Goal: Information Seeking & Learning: Learn about a topic

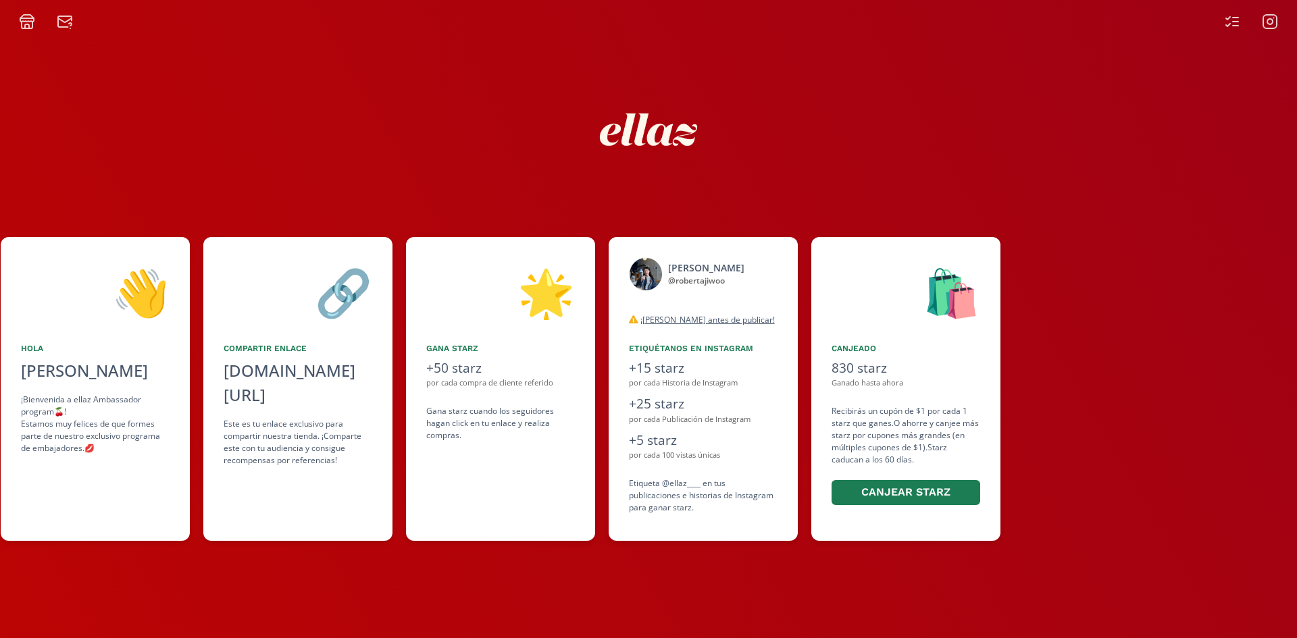
scroll to position [0, 632]
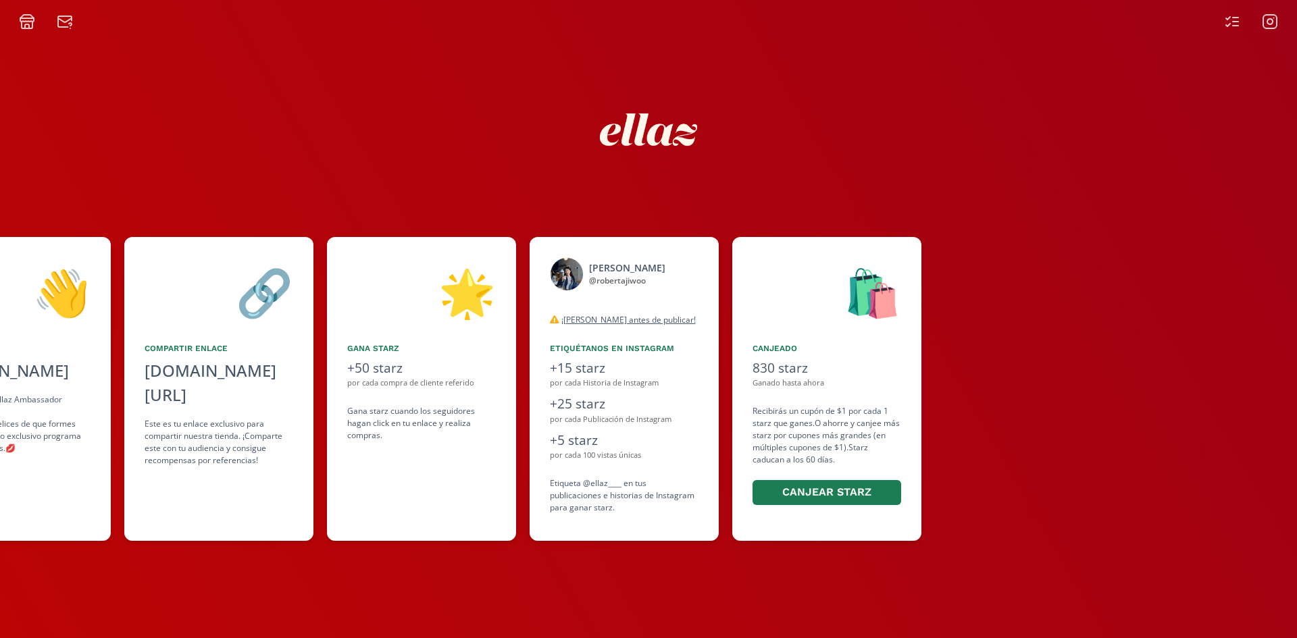
drag, startPoint x: 1044, startPoint y: 405, endPoint x: 833, endPoint y: 409, distance: 210.8
click at [833, 409] on div "👋 [PERSON_NAME] [PERSON_NAME] ¡Bienvenida a ellaz Ambassador program🍒! Estamos …" at bounding box center [648, 389] width 1297 height 318
click at [1264, 22] on rect at bounding box center [1270, 22] width 14 height 14
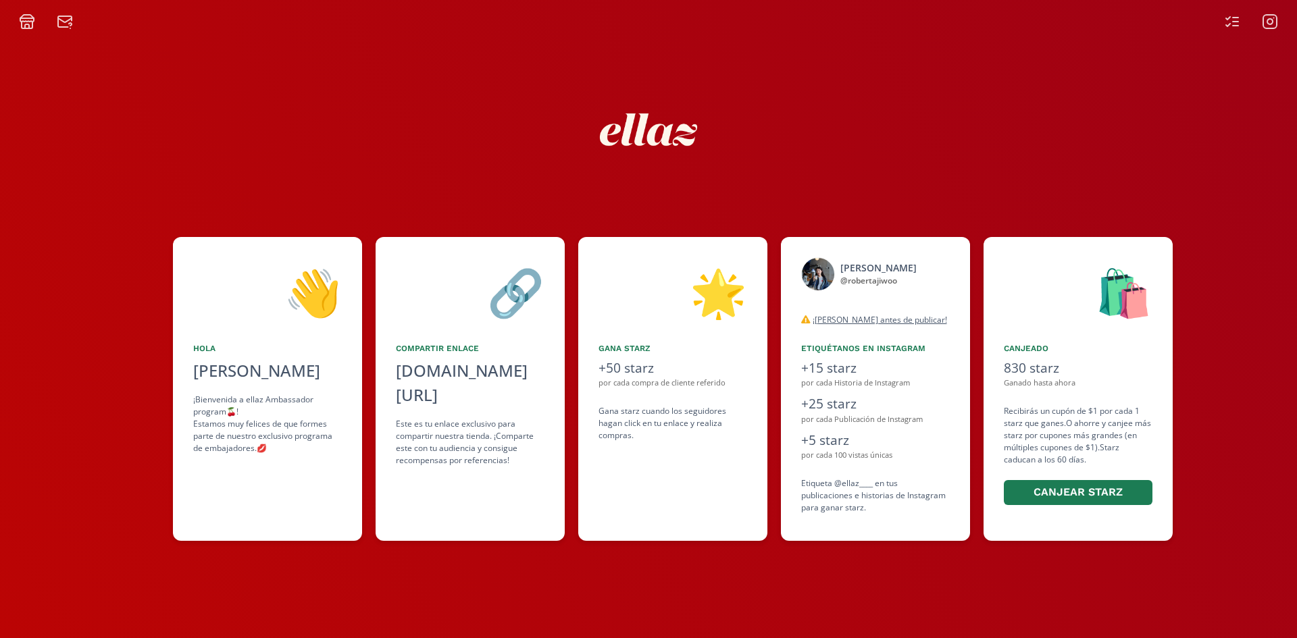
scroll to position [0, 383]
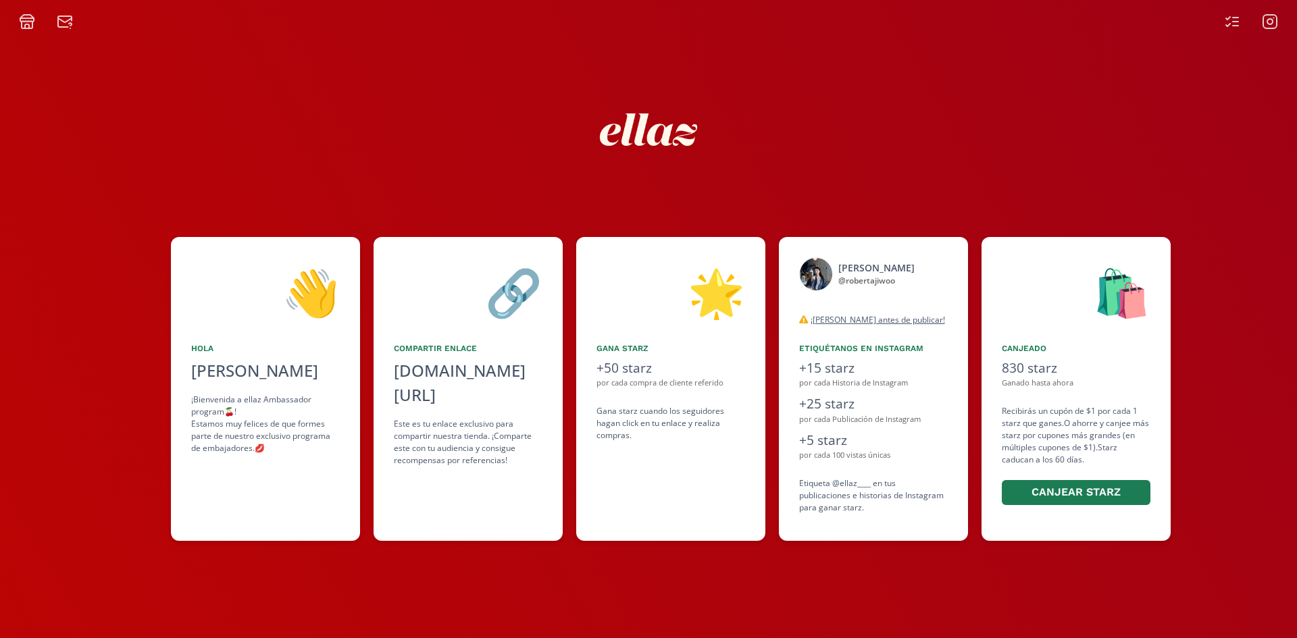
drag, startPoint x: 990, startPoint y: 398, endPoint x: 863, endPoint y: 399, distance: 127.7
click at [863, 399] on div "👋 [PERSON_NAME] [PERSON_NAME] ¡Bienvenida a ellaz Ambassador program🍒! Estamos …" at bounding box center [648, 389] width 1297 height 318
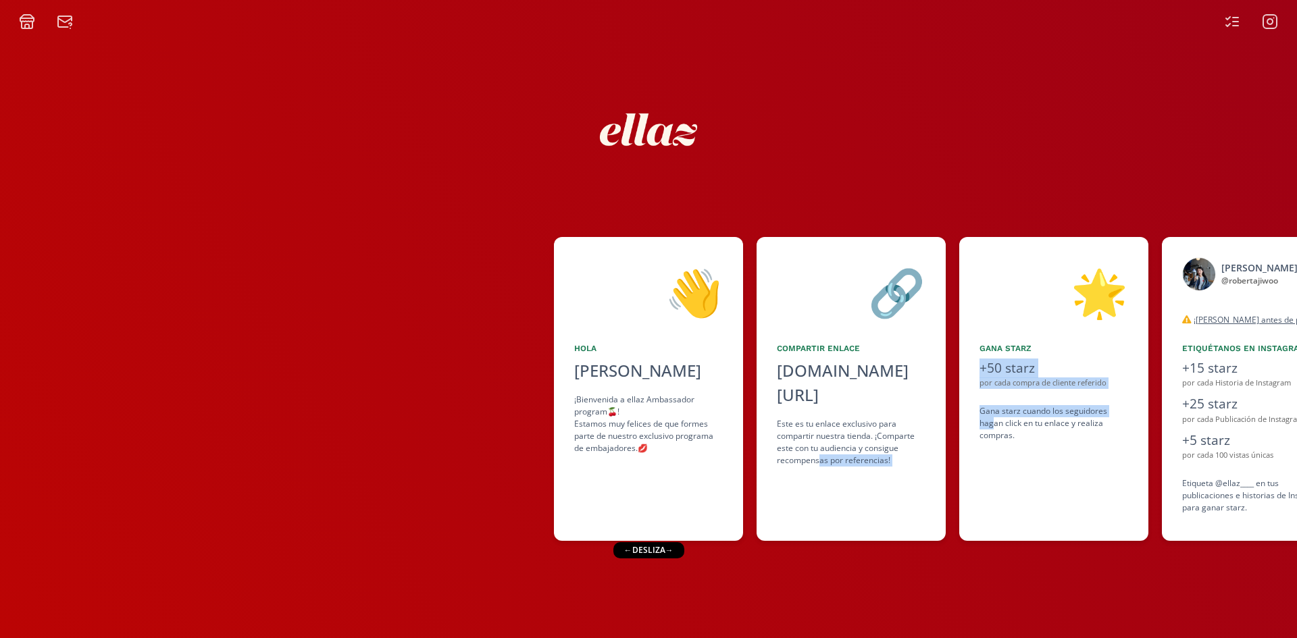
drag, startPoint x: 993, startPoint y: 424, endPoint x: 988, endPoint y: 452, distance: 28.2
click at [820, 434] on div "👋 [PERSON_NAME] [PERSON_NAME] ¡Bienvenida a ellaz Ambassador program🍒! Estamos …" at bounding box center [648, 389] width 1297 height 318
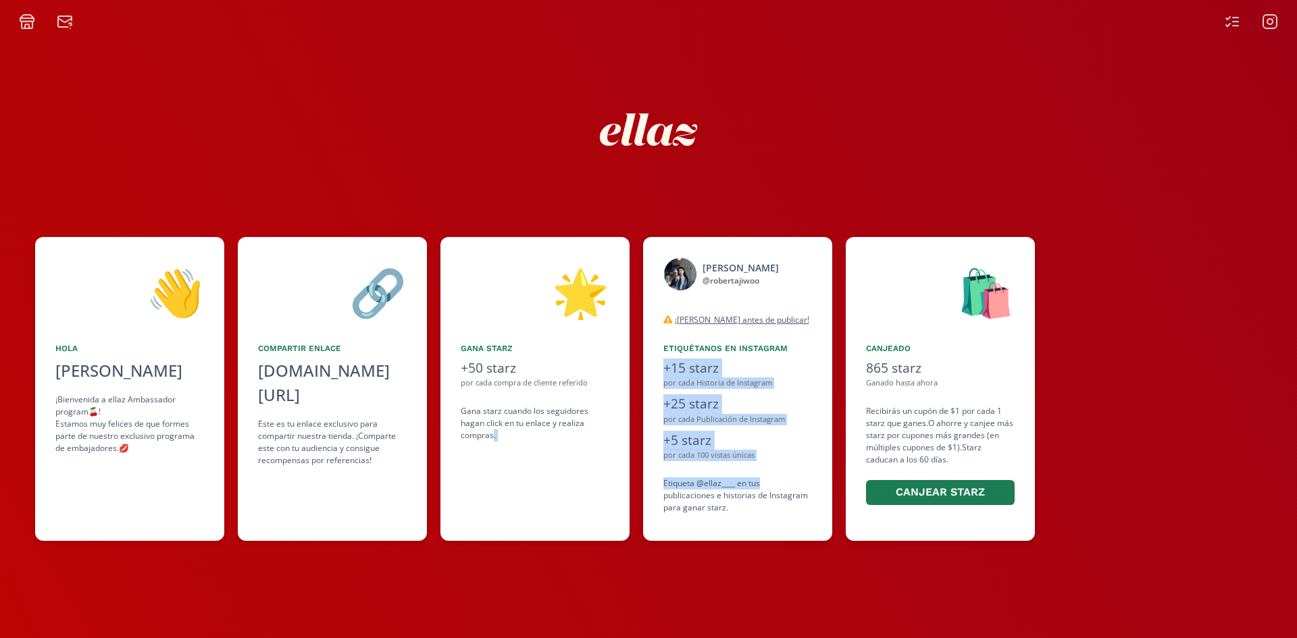
scroll to position [0, 598]
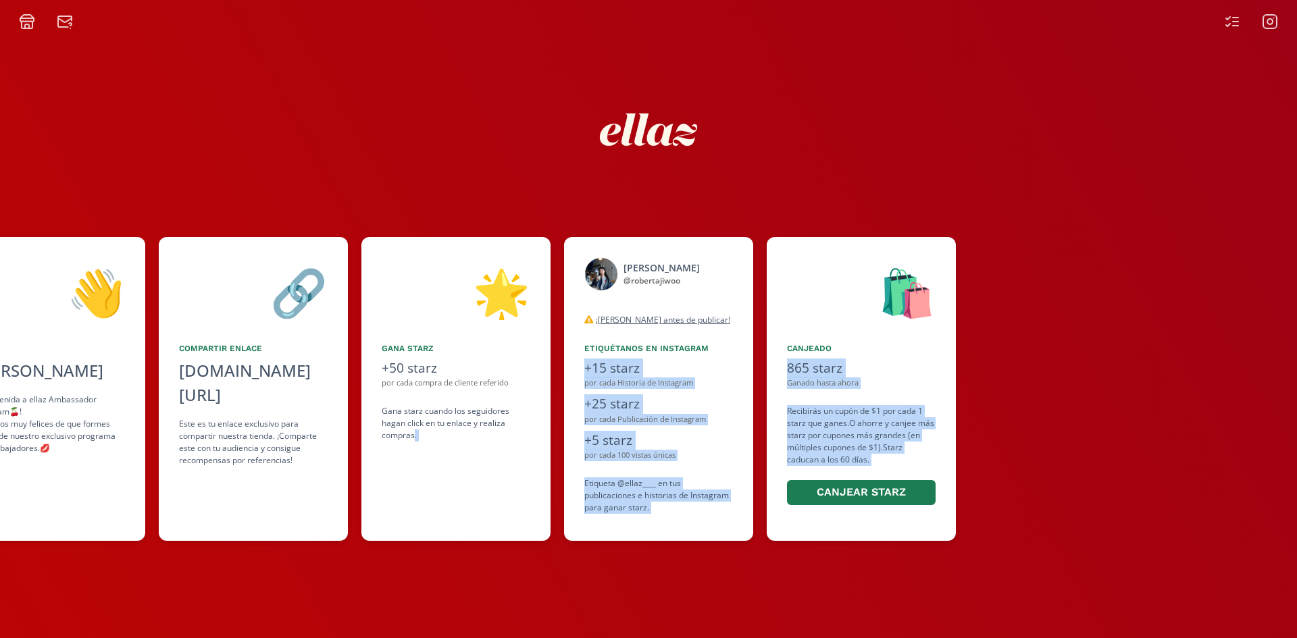
drag, startPoint x: 954, startPoint y: 454, endPoint x: 788, endPoint y: 476, distance: 166.9
click at [788, 476] on div "👋 [PERSON_NAME] [PERSON_NAME] ¡Bienvenida a ellaz Ambassador program🍒! Estamos …" at bounding box center [648, 389] width 1297 height 318
click at [1267, 28] on rect at bounding box center [1270, 22] width 14 height 14
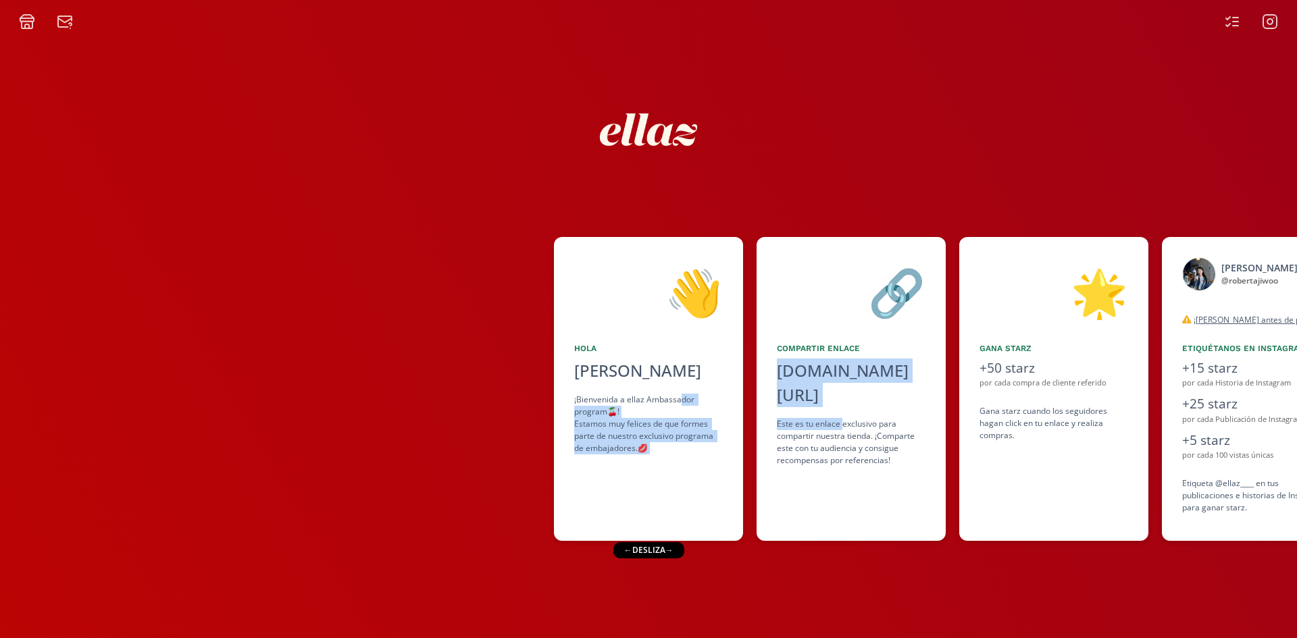
drag, startPoint x: 841, startPoint y: 400, endPoint x: 787, endPoint y: 405, distance: 54.3
click at [706, 404] on div "👋 [PERSON_NAME] [PERSON_NAME] ¡Bienvenida a ellaz Ambassador program🍒! Estamos …" at bounding box center [648, 389] width 1297 height 318
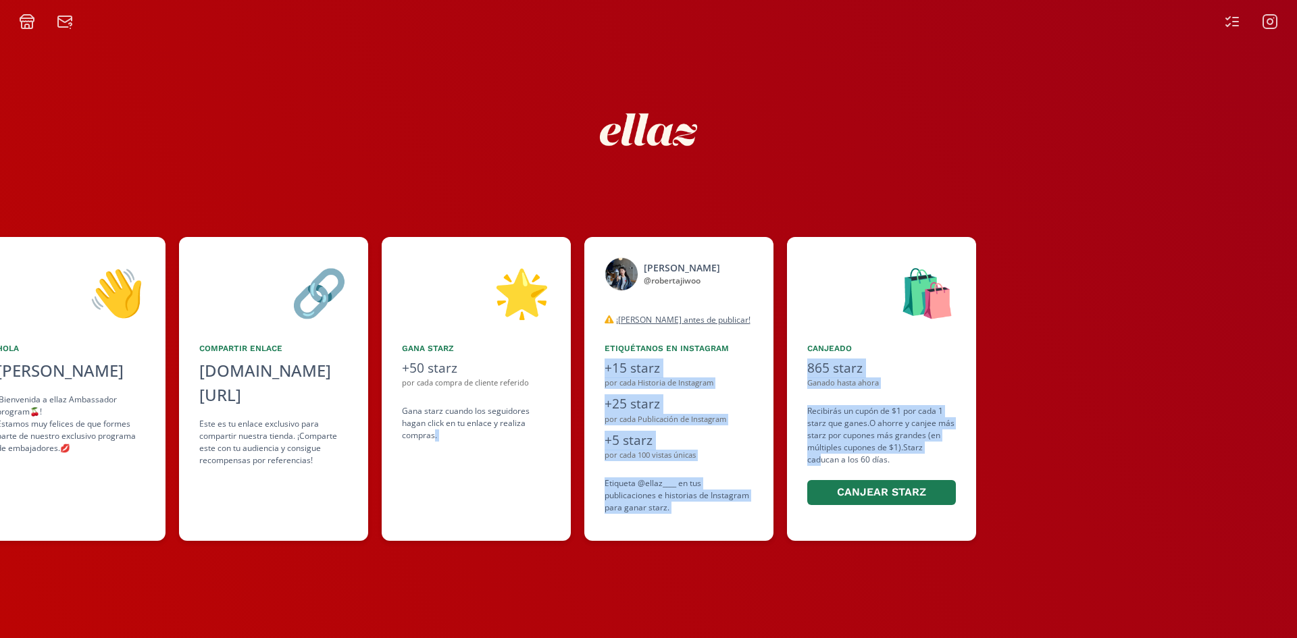
drag, startPoint x: 1007, startPoint y: 457, endPoint x: 809, endPoint y: 460, distance: 198.0
click at [810, 460] on div "👋 [PERSON_NAME] [PERSON_NAME] ¡Bienvenida a ellaz Ambassador program🍒! Estamos …" at bounding box center [648, 389] width 1297 height 318
